Goal: Information Seeking & Learning: Learn about a topic

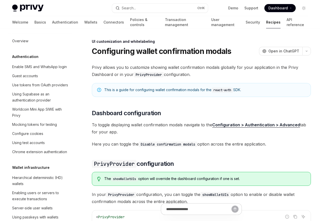
scroll to position [221, 0]
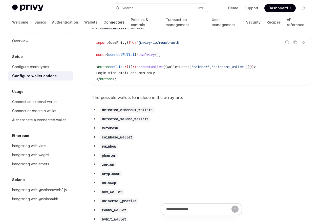
scroll to position [212, 0]
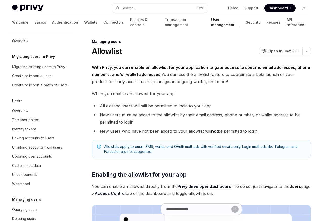
scroll to position [71, 0]
